Goal: Find contact information: Find contact information

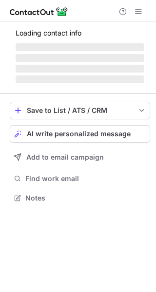
scroll to position [188, 156]
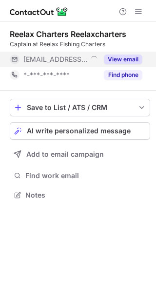
click at [122, 58] on button "View email" at bounding box center [123, 60] width 38 height 10
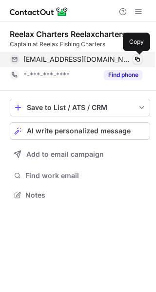
click at [134, 59] on span at bounding box center [137, 59] width 8 height 8
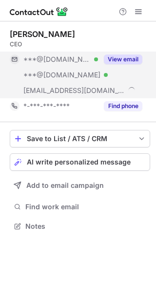
scroll to position [220, 156]
click at [127, 59] on button "View email" at bounding box center [123, 60] width 38 height 10
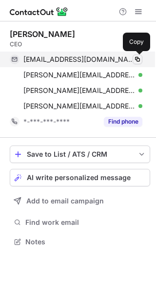
click at [137, 60] on span at bounding box center [137, 59] width 8 height 8
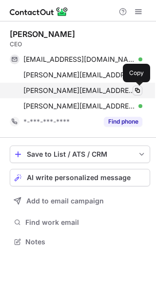
click at [138, 90] on span at bounding box center [137, 91] width 8 height 8
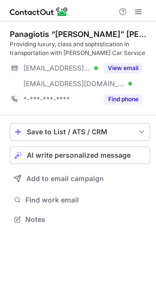
scroll to position [213, 156]
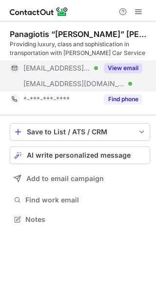
click at [120, 65] on button "View email" at bounding box center [123, 68] width 38 height 10
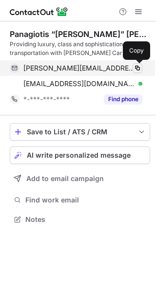
click at [136, 69] on span at bounding box center [137, 68] width 8 height 8
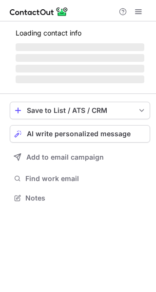
scroll to position [188, 156]
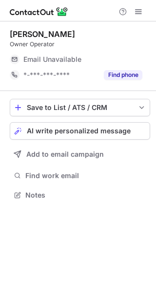
scroll to position [188, 156]
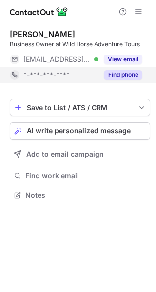
scroll to position [188, 156]
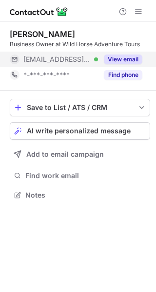
click at [132, 57] on button "View email" at bounding box center [123, 60] width 38 height 10
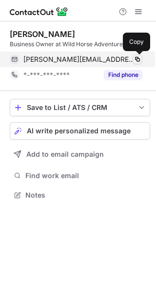
click at [139, 59] on span at bounding box center [137, 59] width 8 height 8
